Goal: Task Accomplishment & Management: Complete application form

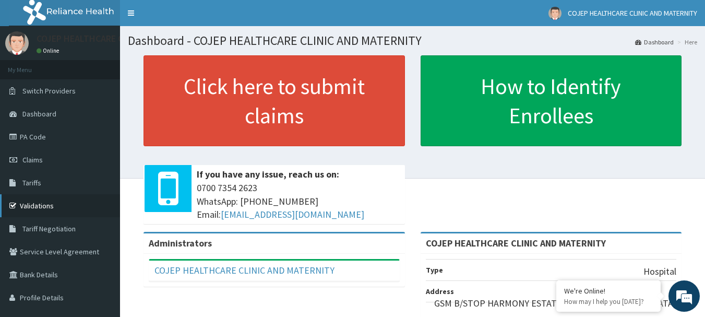
click at [40, 197] on link "Validations" at bounding box center [60, 205] width 120 height 23
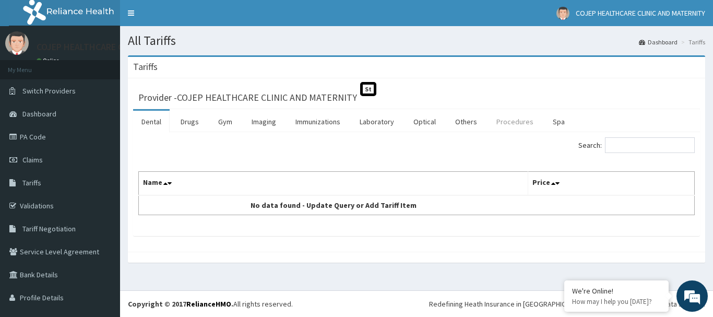
click at [496, 119] on link "Procedures" at bounding box center [515, 122] width 54 height 22
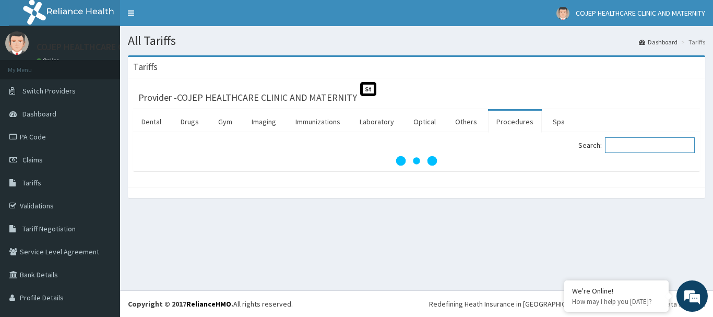
click at [630, 148] on input "Search:" at bounding box center [650, 145] width 90 height 16
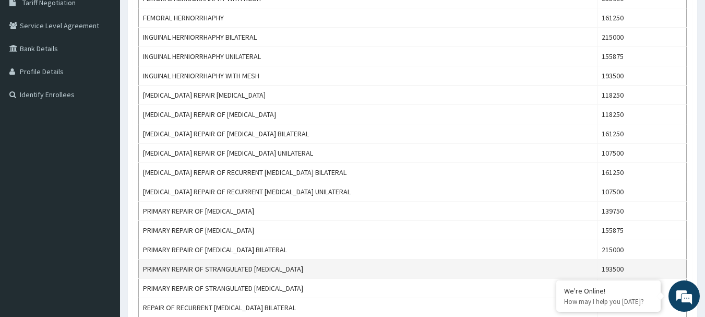
scroll to position [174, 0]
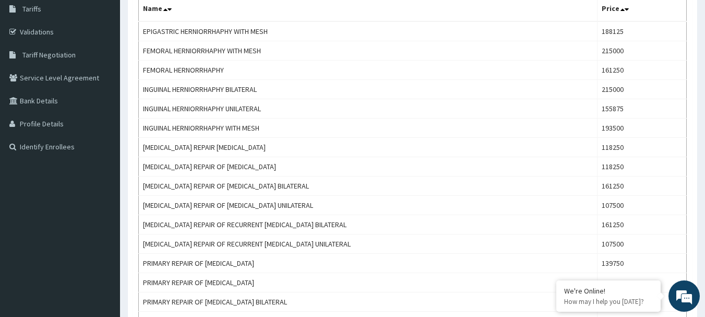
type input "herni"
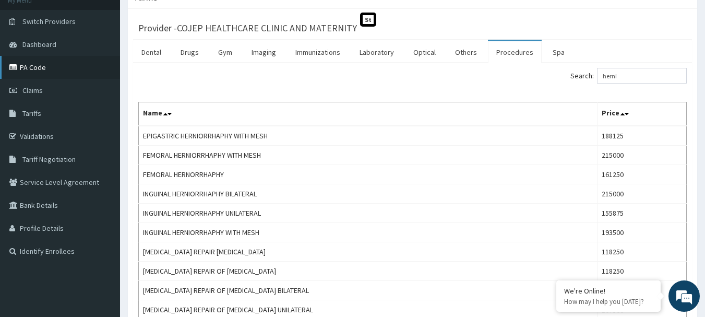
click at [37, 66] on link "PA Code" at bounding box center [60, 67] width 120 height 23
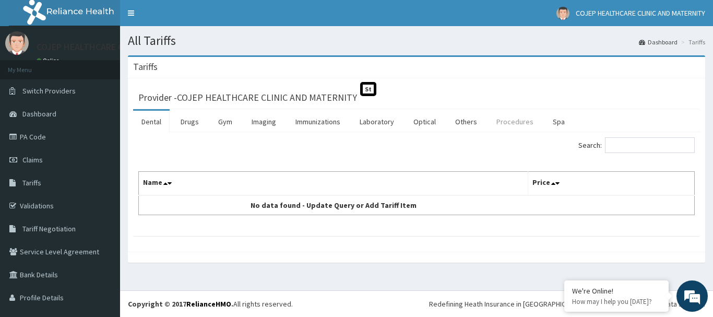
click at [510, 125] on link "Procedures" at bounding box center [515, 122] width 54 height 22
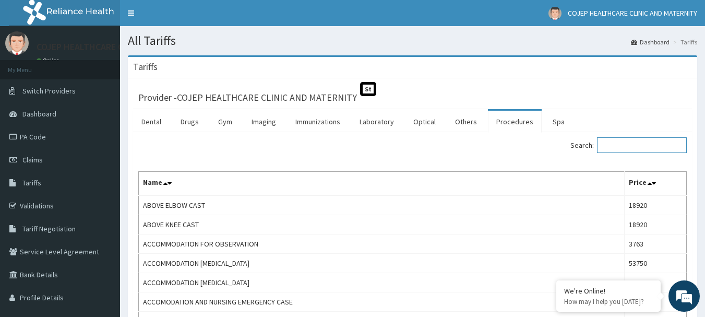
click at [640, 149] on input "Search:" at bounding box center [642, 145] width 90 height 16
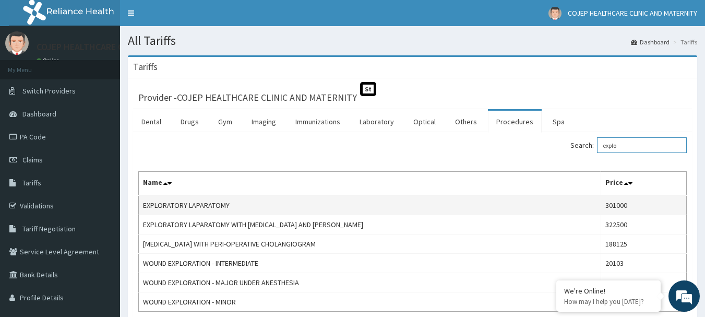
scroll to position [52, 0]
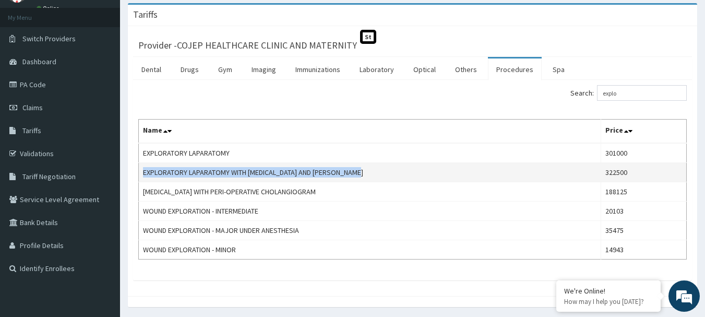
drag, startPoint x: 376, startPoint y: 173, endPoint x: 143, endPoint y: 171, distance: 232.1
click at [143, 171] on td "EXPLORATORY LAPARATOMY WITH BOWEL RESECTION AND ANASTOMOSIS" at bounding box center [370, 172] width 462 height 19
copy td "EXPLORATORY LAPARATOMY WITH BOWEL RESECTION AND ANASTOMOSIS"
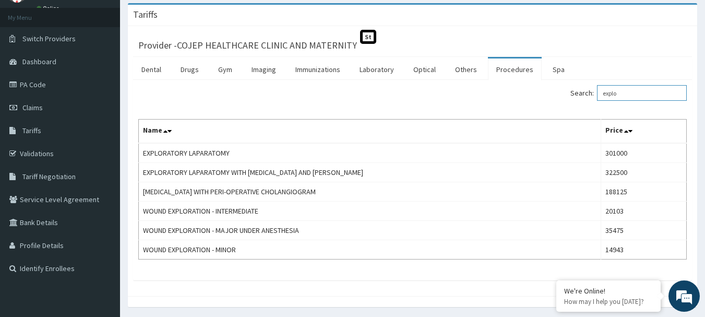
click at [624, 94] on input "explo" at bounding box center [642, 93] width 90 height 16
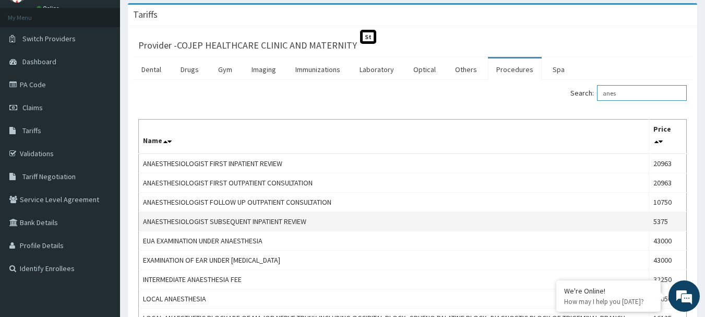
scroll to position [104, 0]
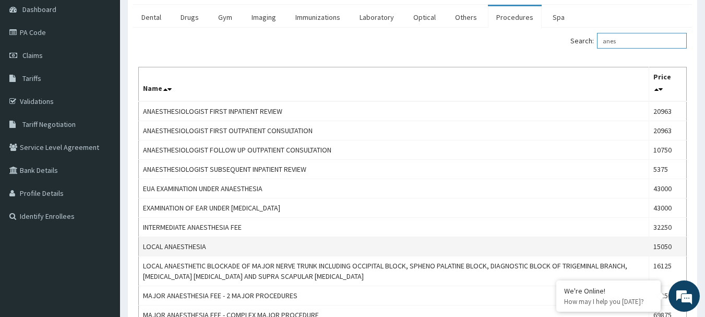
type input "anes"
drag, startPoint x: 223, startPoint y: 251, endPoint x: 144, endPoint y: 246, distance: 78.9
click at [144, 246] on td "LOCAL ANAESTHESIA" at bounding box center [394, 246] width 510 height 19
copy td "LOCAL ANAESTHESIA"
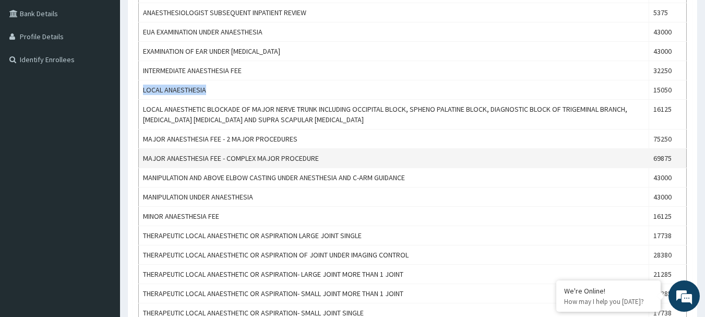
scroll to position [209, 0]
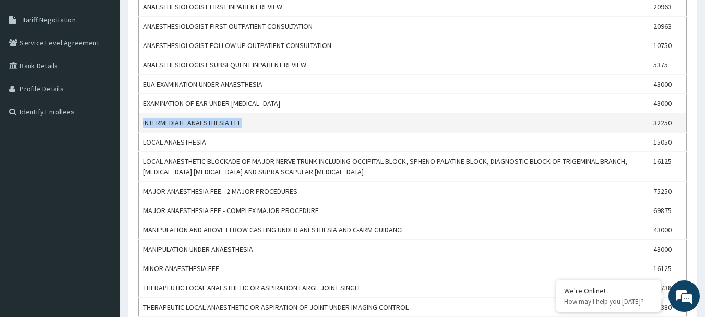
drag, startPoint x: 252, startPoint y: 127, endPoint x: 144, endPoint y: 127, distance: 108.0
click at [144, 127] on td "INTERMEDIATE ANAESTHESIA FEE" at bounding box center [394, 122] width 510 height 19
copy td "INTERMEDIATE ANAESTHESIA FEE"
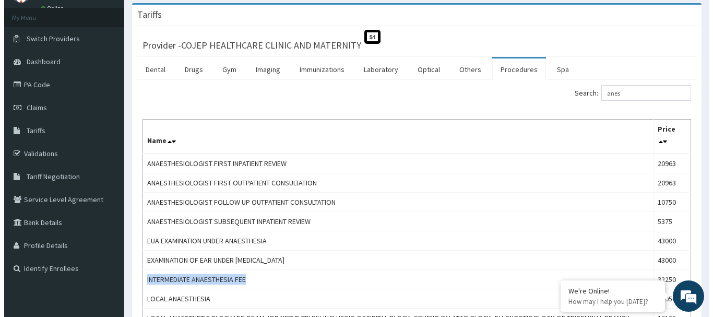
scroll to position [0, 0]
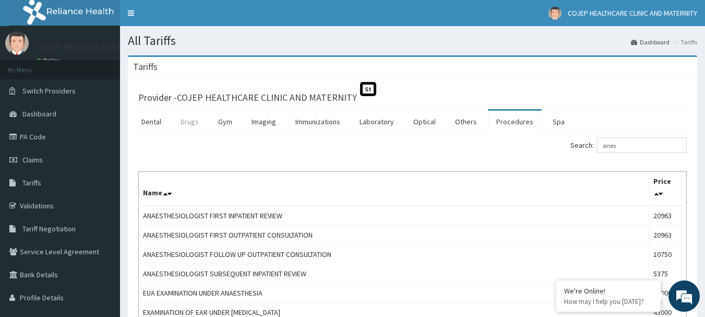
click at [196, 124] on link "Drugs" at bounding box center [189, 122] width 35 height 22
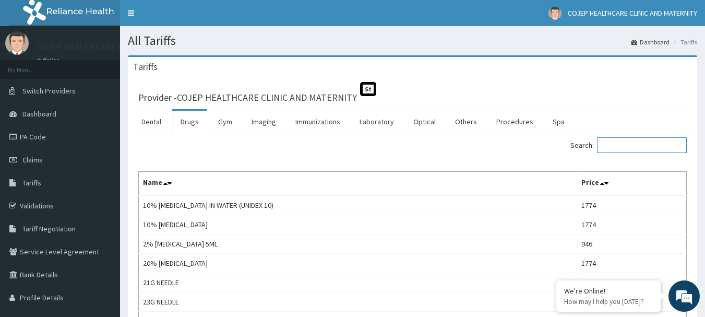
click at [622, 142] on input "Search:" at bounding box center [642, 145] width 90 height 16
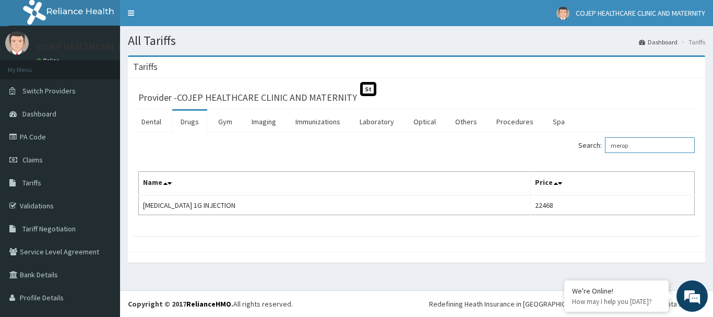
type input "merop"
click at [38, 153] on link "Claims" at bounding box center [60, 159] width 120 height 23
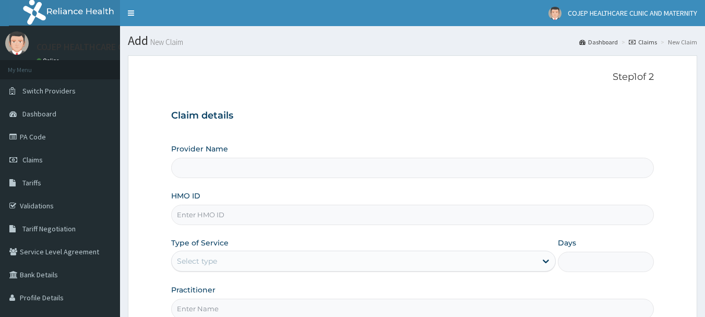
click at [211, 215] on input "HMO ID" at bounding box center [412, 214] width 483 height 20
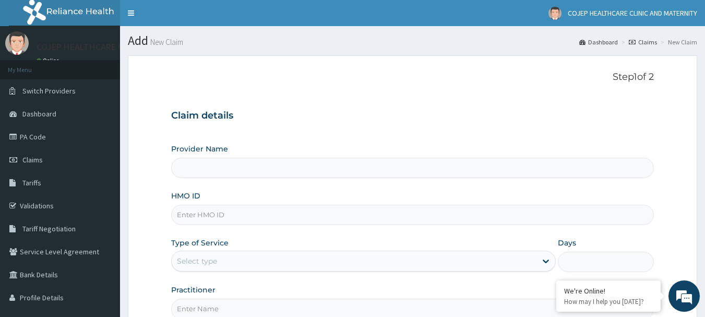
paste input "AGO/10119/A"
type input "AGO/10119/A"
type input "COJEP HEALTHCARE CLINIC AND MATERNITY"
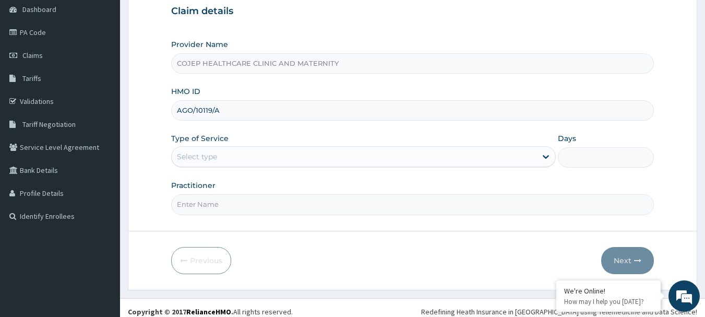
scroll to position [112, 0]
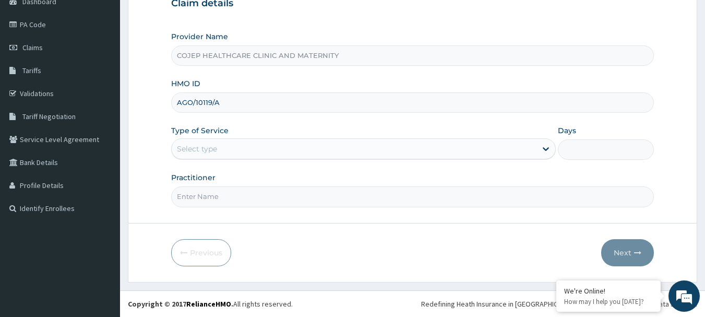
type input "AGO/10119/A"
click at [227, 149] on div "Select type" at bounding box center [354, 148] width 365 height 17
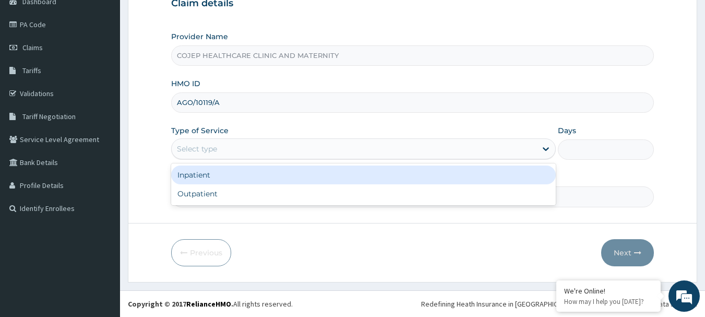
click at [220, 172] on div "Inpatient" at bounding box center [363, 174] width 384 height 19
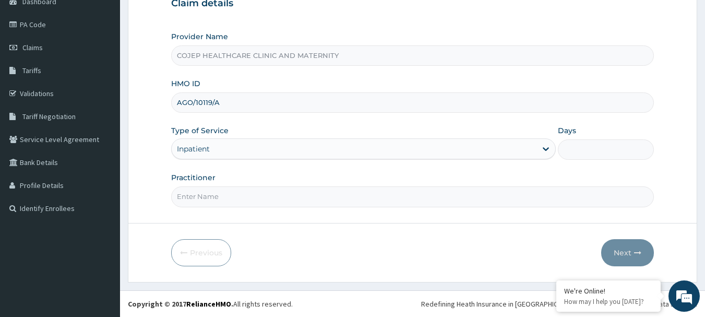
click at [583, 154] on input "Days" at bounding box center [606, 149] width 96 height 20
type input "5"
click at [306, 197] on input "Practitioner" at bounding box center [412, 196] width 483 height 20
type input "dr [PERSON_NAME]"
click at [625, 249] on button "Next" at bounding box center [627, 252] width 53 height 27
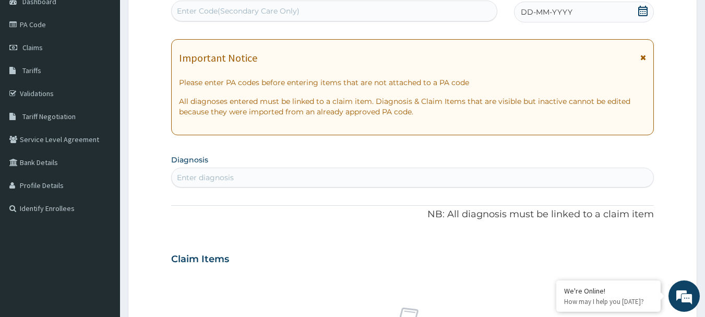
scroll to position [0, 0]
click at [246, 13] on div "Enter Code(Secondary Care Only)" at bounding box center [238, 11] width 123 height 10
paste input "PA/01FE31"
type input "PA/01FE31"
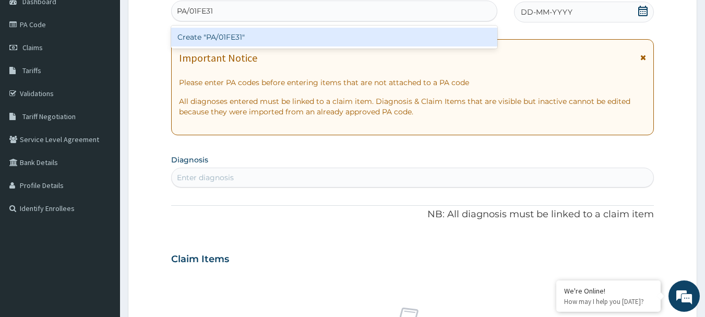
click at [255, 30] on div "Create "PA/01FE31"" at bounding box center [334, 37] width 327 height 19
